Goal: Check status: Check status

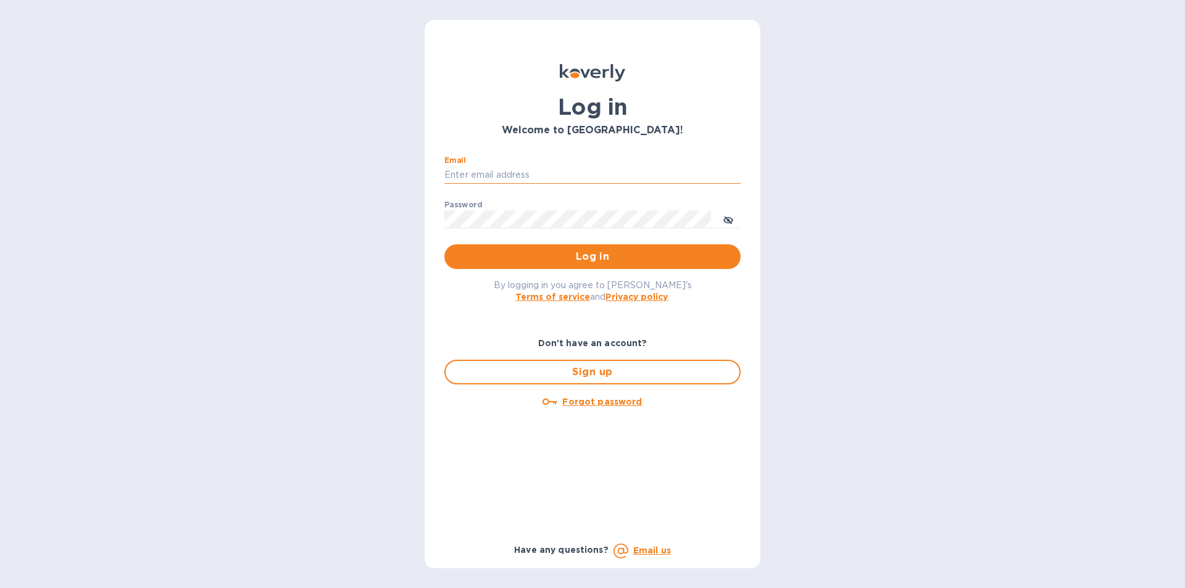
click at [540, 171] on input "Email" at bounding box center [592, 175] width 296 height 19
paste input "rabchanka.a@globalspirits.com"
type input "rabchanka.a@globalspirits.com"
click at [512, 207] on div "Password ​" at bounding box center [592, 223] width 296 height 44
click at [543, 254] on span "Log in" at bounding box center [592, 256] width 276 height 15
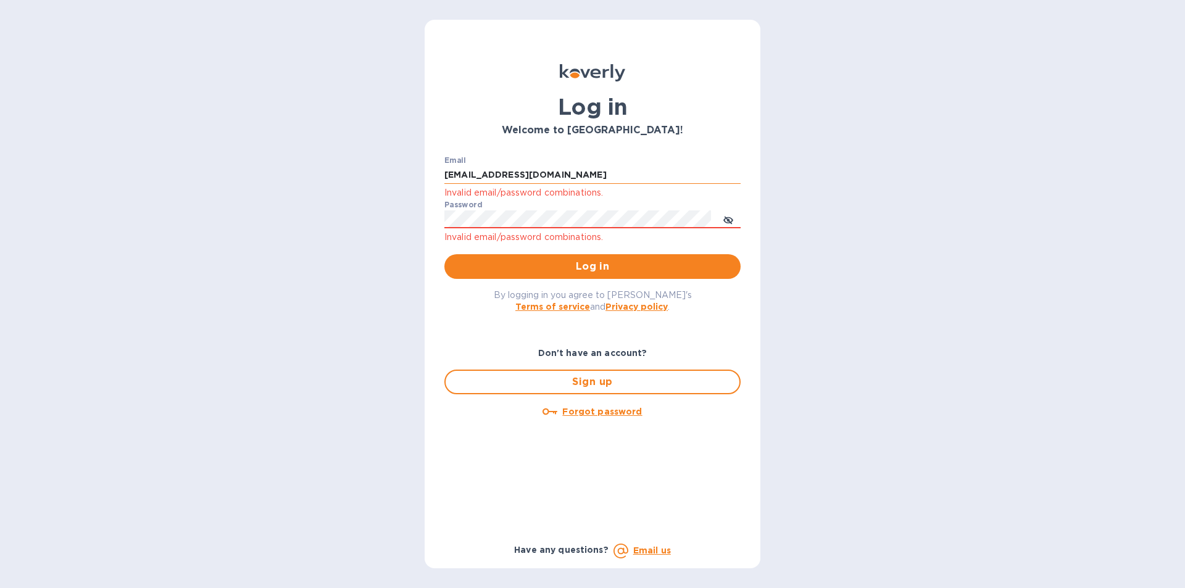
click at [585, 173] on input "rabchanka.a@globalspirits.com" at bounding box center [592, 175] width 296 height 19
drag, startPoint x: 594, startPoint y: 173, endPoint x: 215, endPoint y: 143, distance: 380.0
click at [215, 143] on div "Log in Welcome to Koverly! Email rabchanka.a@globalspirits.com Invalid email/pa…" at bounding box center [592, 294] width 1185 height 588
click at [104, 179] on div "Log in Welcome to Koverly! Email rabchanka.a@globalspirits.com Invalid email/pa…" at bounding box center [592, 294] width 1185 height 588
click at [556, 267] on span "Log in" at bounding box center [592, 266] width 276 height 15
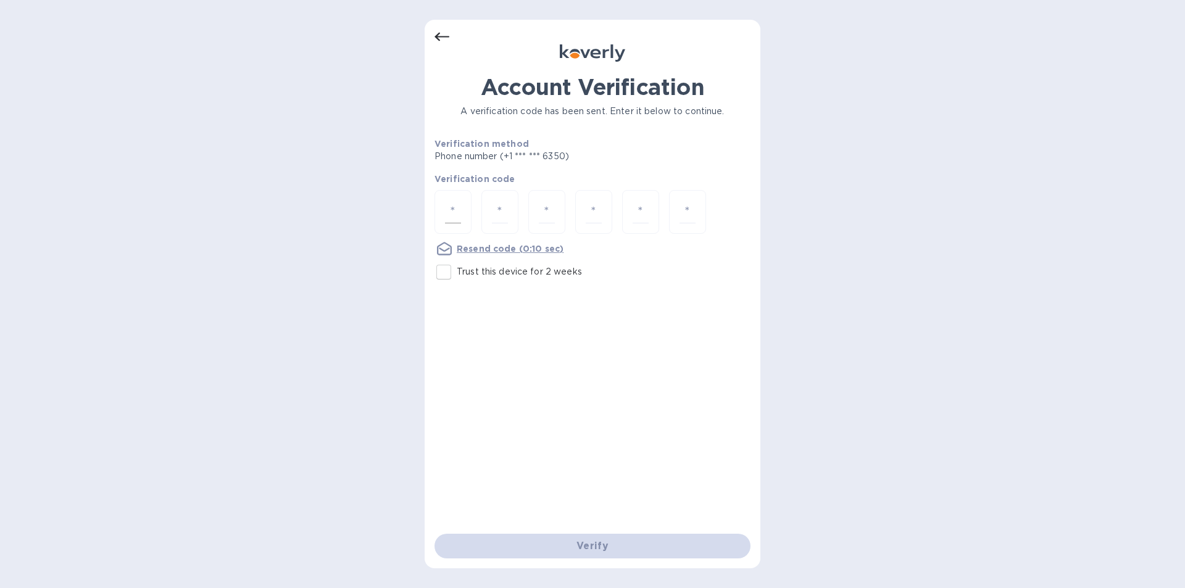
click at [446, 212] on input "number" at bounding box center [453, 212] width 16 height 23
type input "5"
type input "0"
type input "9"
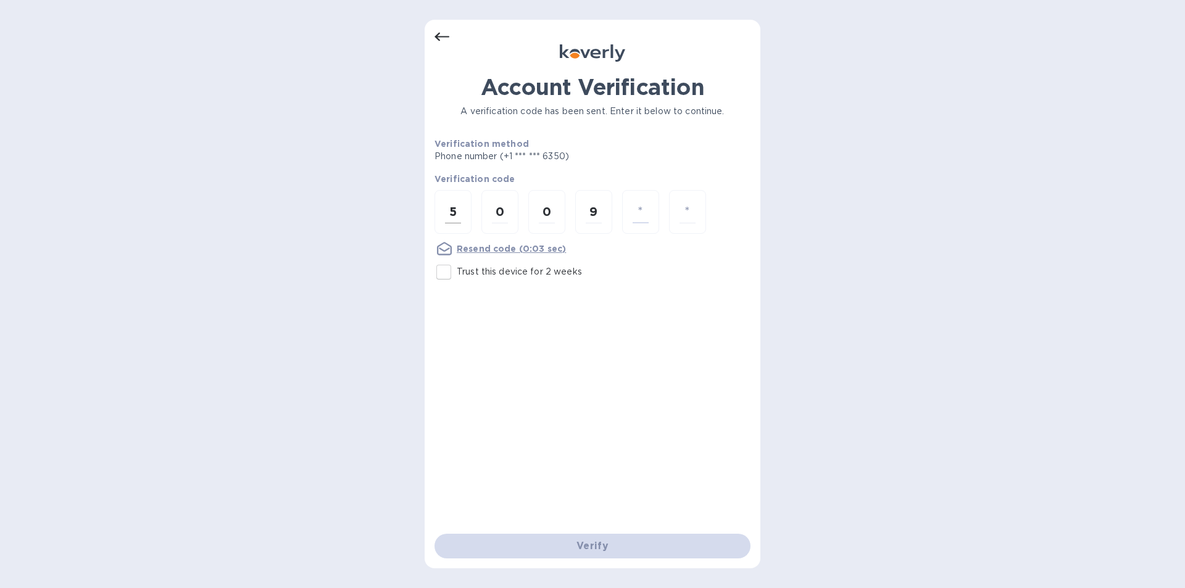
type input "5"
type input "0"
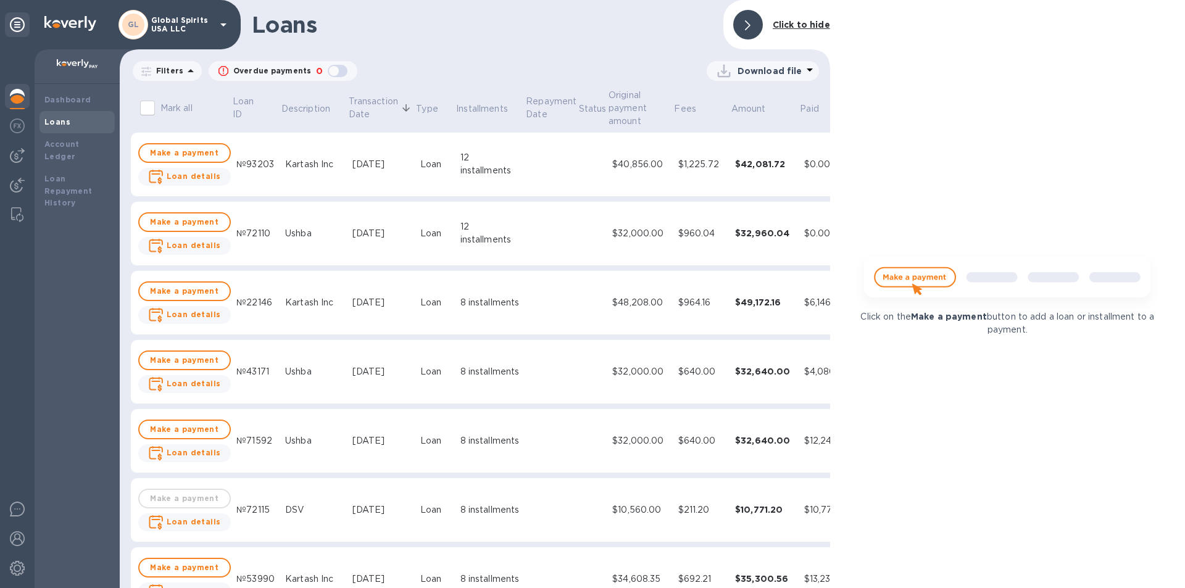
click at [14, 99] on img at bounding box center [17, 96] width 15 height 15
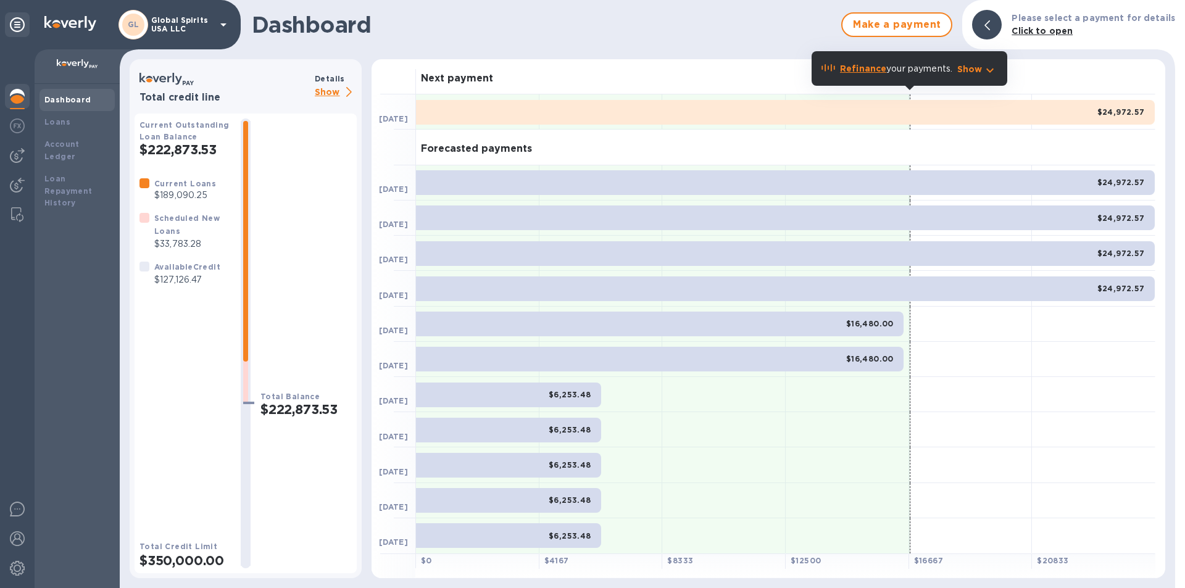
click at [324, 88] on p "Show" at bounding box center [336, 92] width 42 height 15
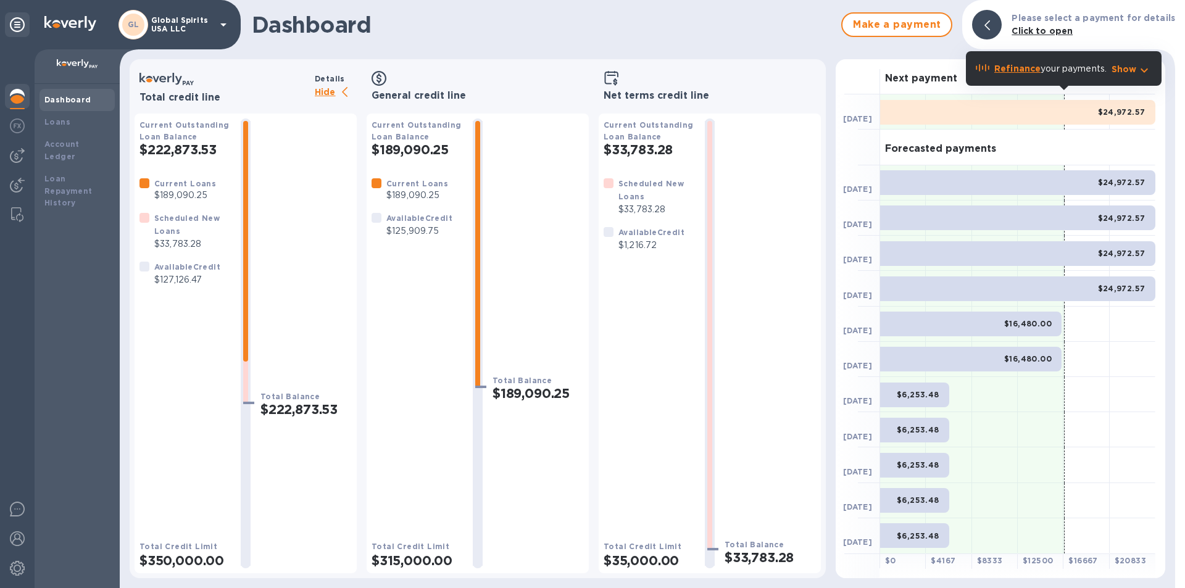
click at [710, 25] on h1 "Dashboard" at bounding box center [543, 25] width 583 height 26
